Goal: Information Seeking & Learning: Learn about a topic

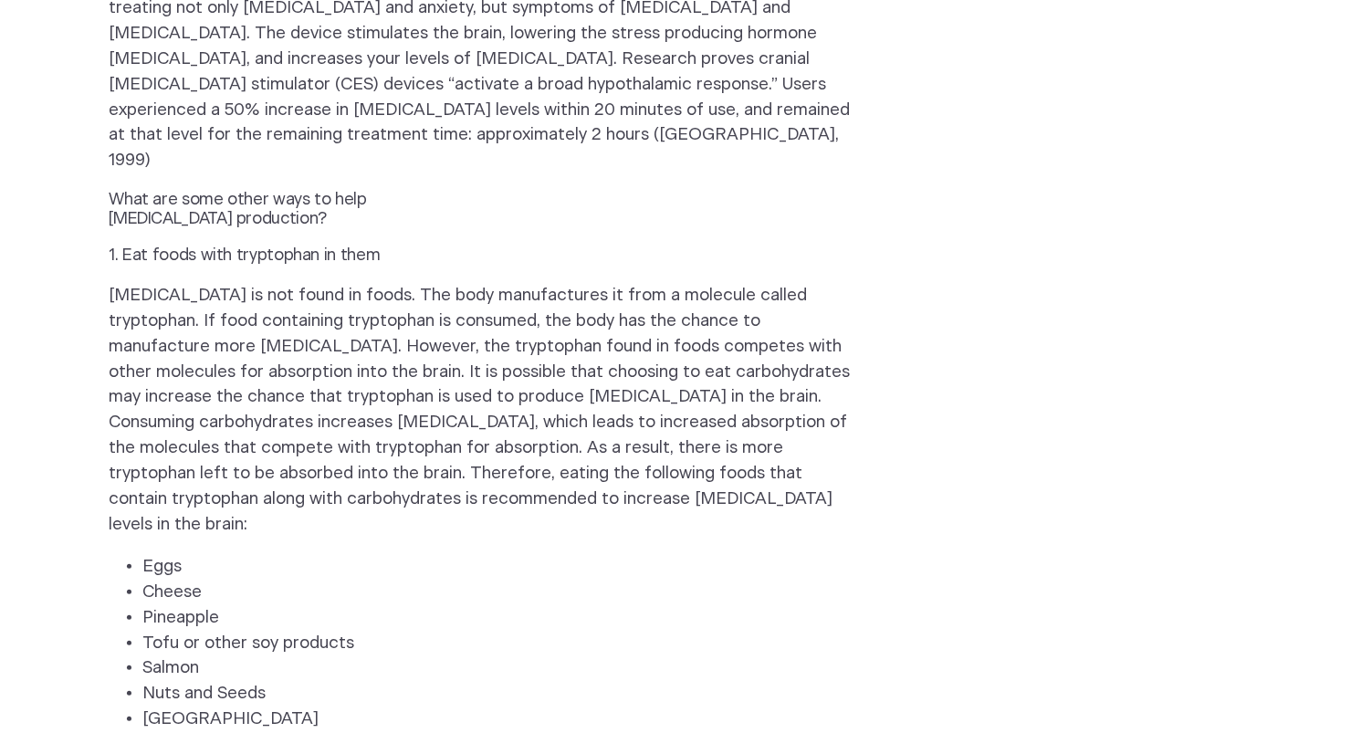
scroll to position [1844, 0]
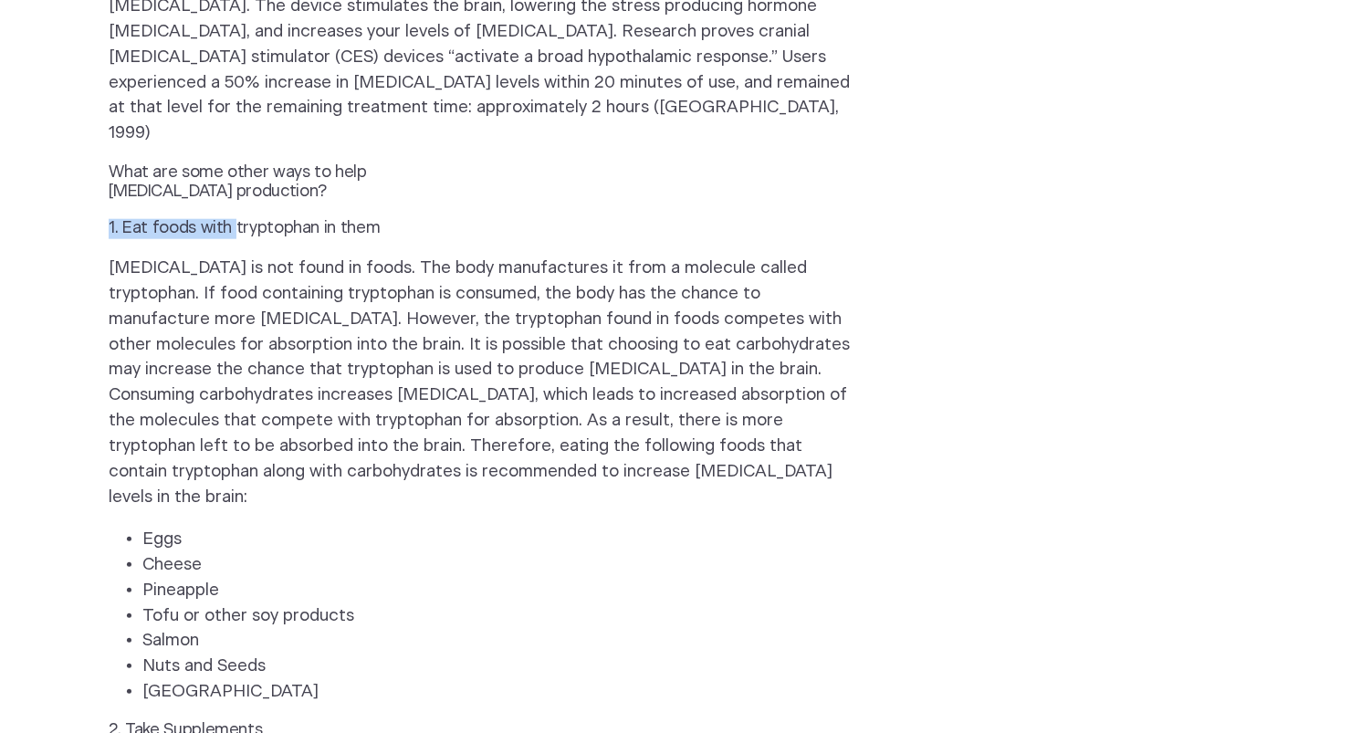
drag, startPoint x: 110, startPoint y: 38, endPoint x: 131, endPoint y: 54, distance: 26.8
click at [223, 219] on h3 "1. Eat foods with tryptophan in them" at bounding box center [262, 229] width 307 height 20
click at [110, 219] on h3 "1. Eat foods with tryptophan in them" at bounding box center [262, 229] width 307 height 20
drag, startPoint x: 110, startPoint y: 43, endPoint x: 178, endPoint y: 37, distance: 67.8
click at [178, 219] on h3 "1. Eat foods with tryptophan in them" at bounding box center [262, 229] width 307 height 20
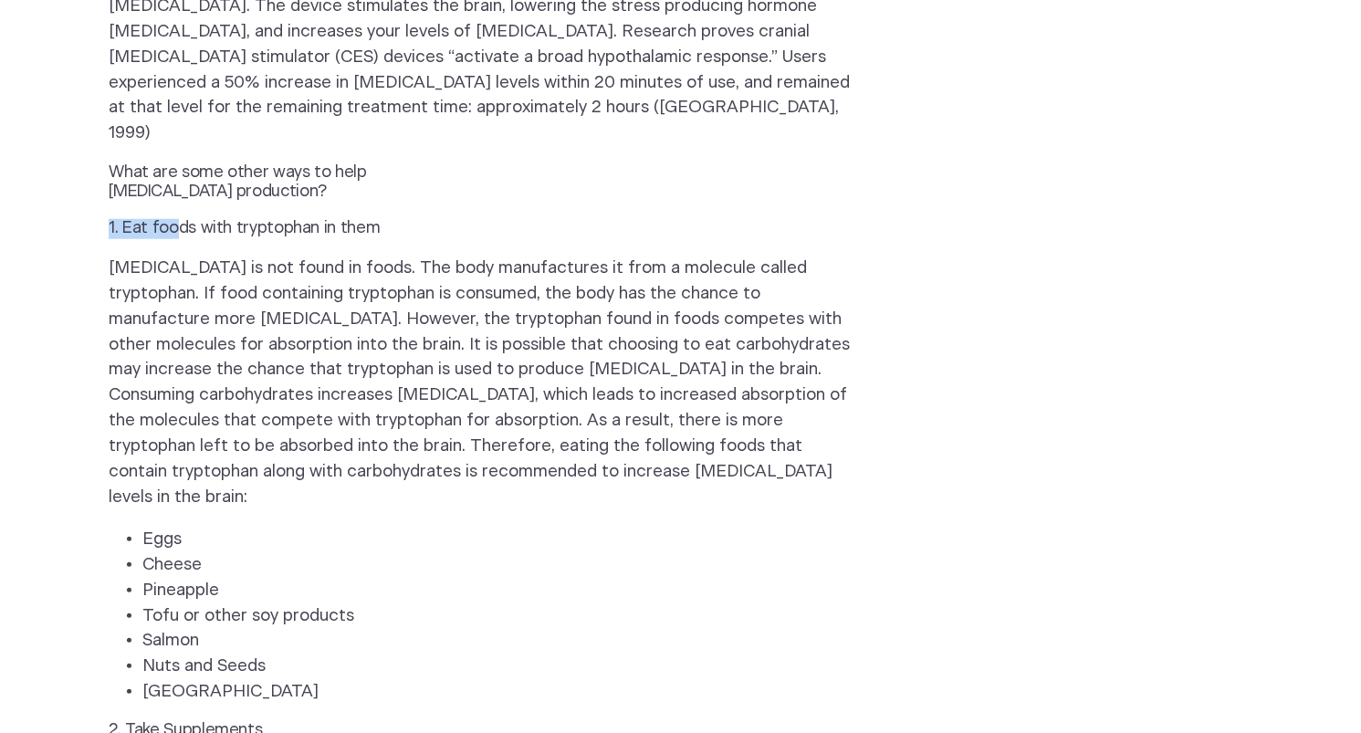
click at [112, 219] on h3 "1. Eat foods with tryptophan in them" at bounding box center [262, 229] width 307 height 20
drag, startPoint x: 110, startPoint y: 39, endPoint x: 406, endPoint y: 43, distance: 295.8
click at [406, 219] on h3 "1. Eat foods with tryptophan in them" at bounding box center [262, 229] width 307 height 20
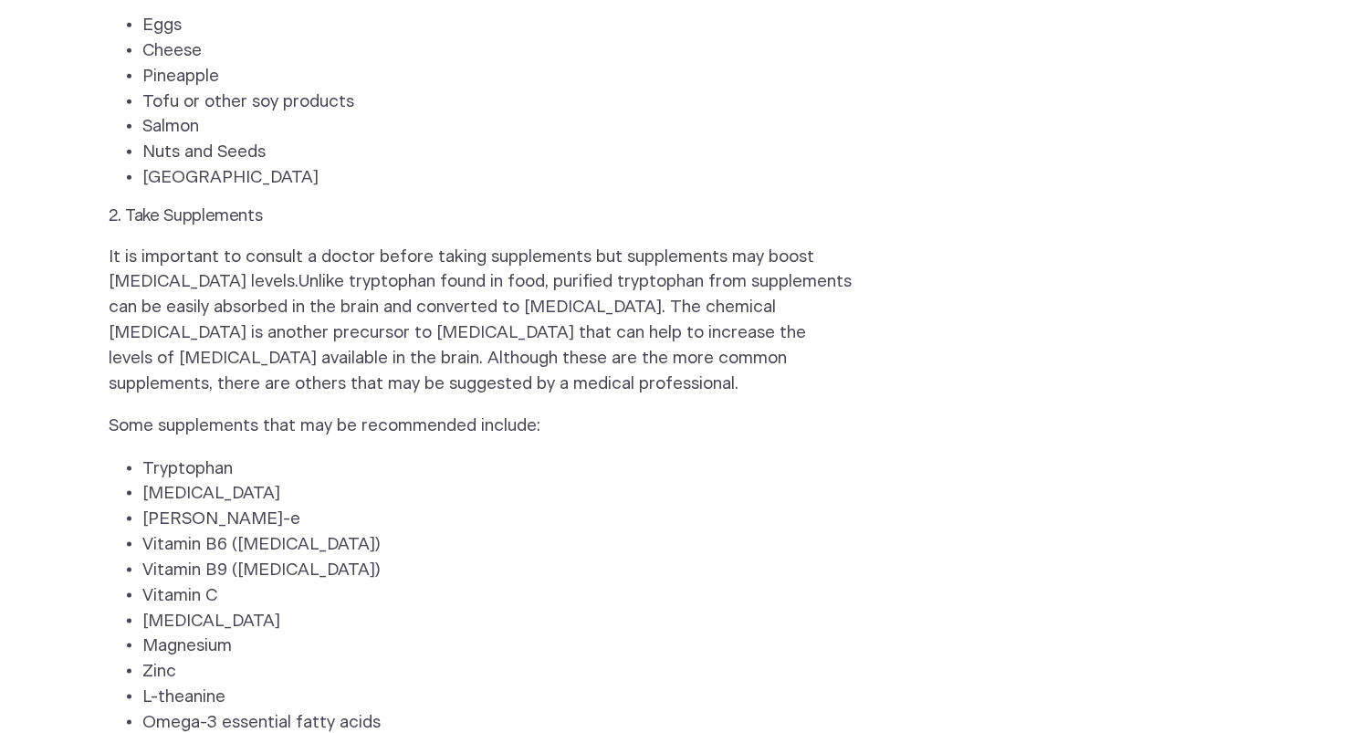
scroll to position [2246, 0]
